Goal: Find specific page/section: Find specific page/section

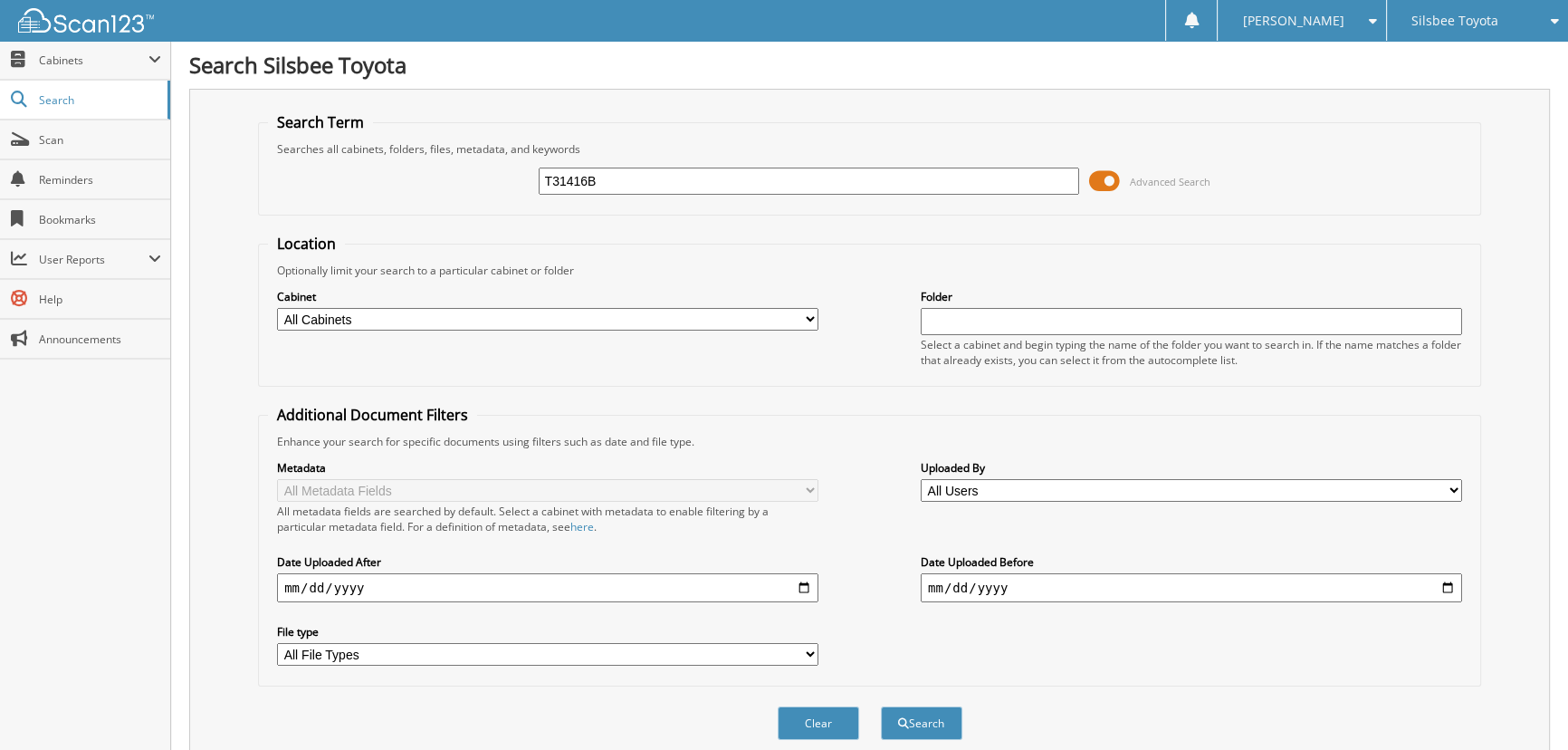
type input "T31416B"
click at [881, 706] on button "Search" at bounding box center [922, 723] width 82 height 34
click at [600, 178] on input "T31416B" at bounding box center [809, 180] width 541 height 27
type input "T31416"
click at [881, 706] on button "Search" at bounding box center [922, 723] width 82 height 34
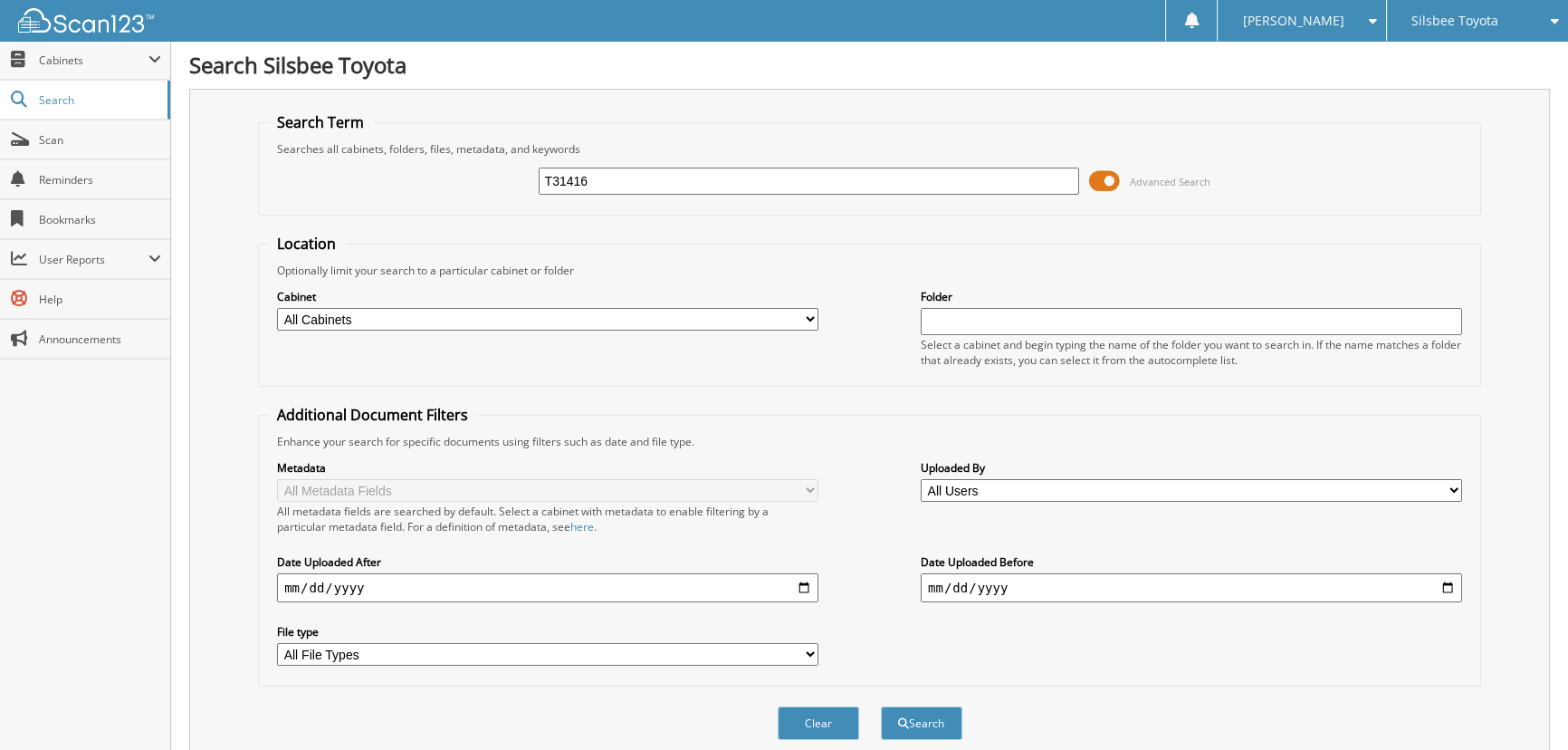
drag, startPoint x: 516, startPoint y: 177, endPoint x: 451, endPoint y: 168, distance: 65.6
click at [451, 168] on div "T31416 Advanced Search" at bounding box center [869, 180] width 1203 height 49
type input "G"
type input "G229984"
click at [881, 706] on button "Search" at bounding box center [922, 723] width 82 height 34
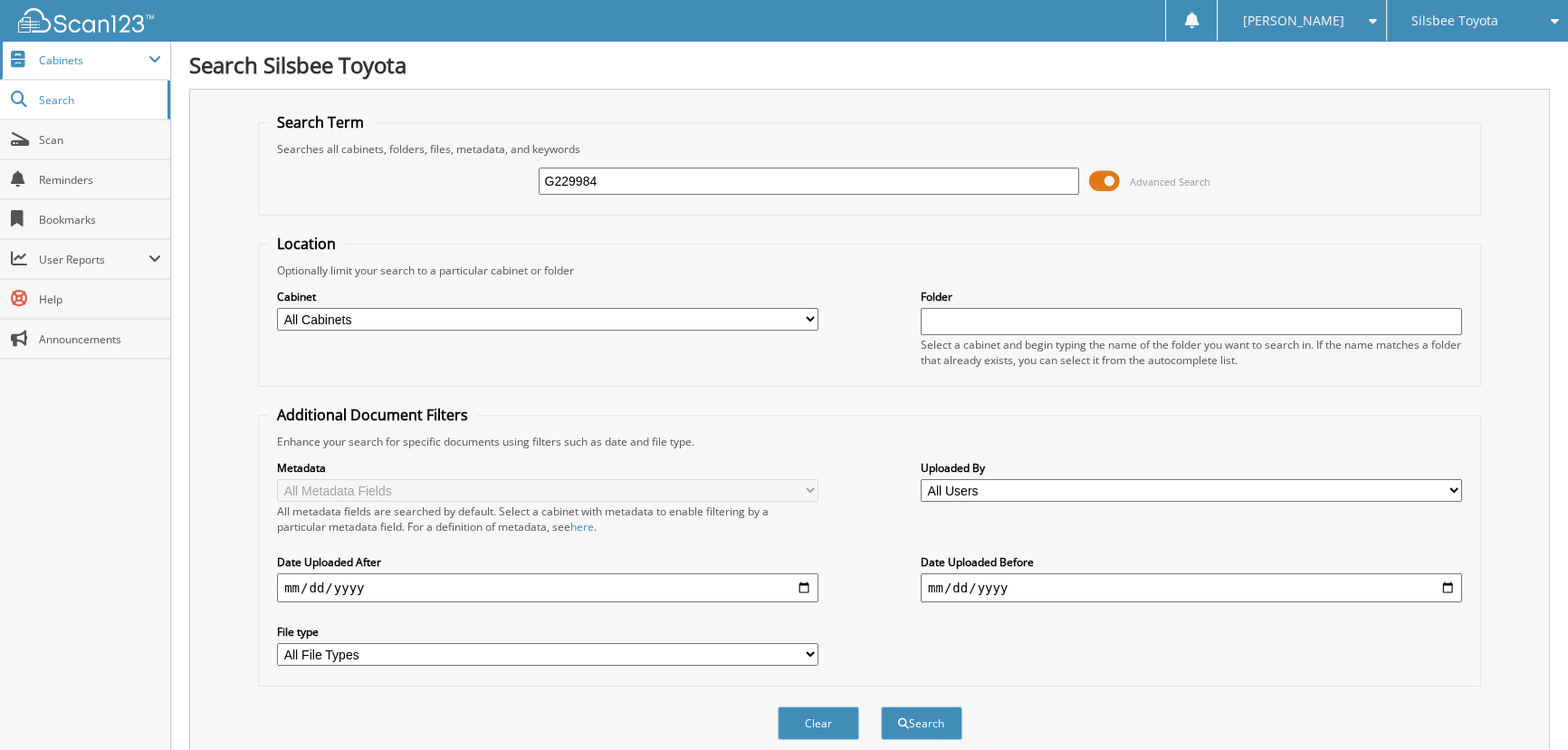
click at [61, 73] on span "Cabinets" at bounding box center [85, 60] width 170 height 39
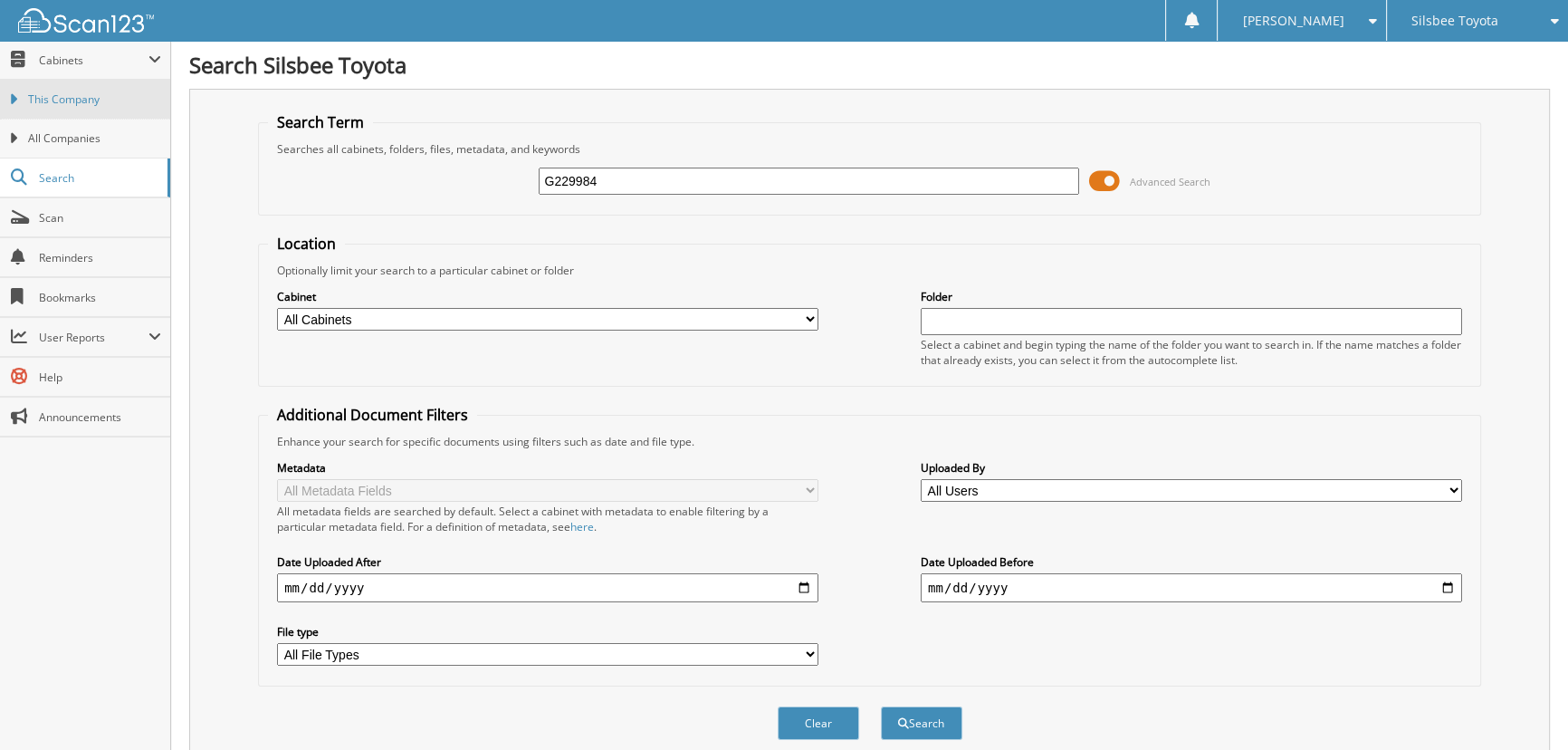
click at [54, 105] on span "This Company" at bounding box center [94, 99] width 133 height 16
